Goal: Use online tool/utility: Utilize a website feature to perform a specific function

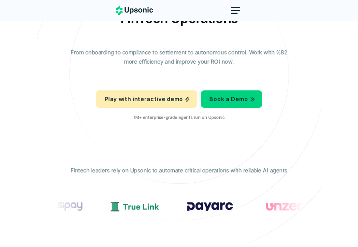
scroll to position [105, 0]
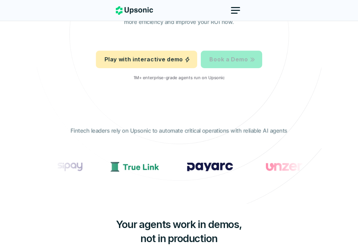
click at [241, 62] on p "Book a Demo" at bounding box center [229, 59] width 38 height 10
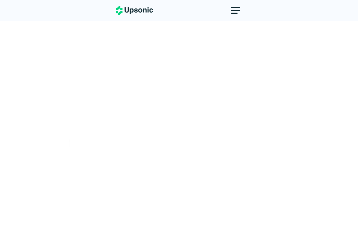
scroll to position [105, 0]
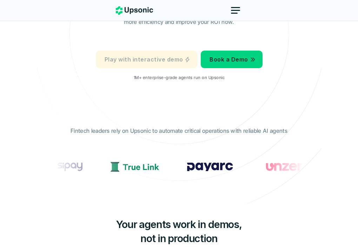
click at [156, 55] on p "Play with interactive demo" at bounding box center [144, 59] width 78 height 10
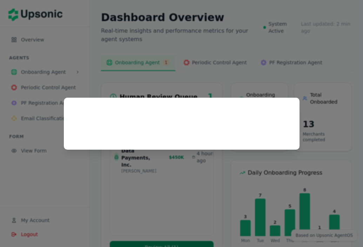
click at [235, 86] on div at bounding box center [181, 123] width 363 height 247
click at [235, 117] on div at bounding box center [181, 123] width 219 height 35
click at [202, 108] on div at bounding box center [181, 123] width 219 height 35
click at [285, 109] on div at bounding box center [181, 123] width 219 height 35
